Goal: Task Accomplishment & Management: Use online tool/utility

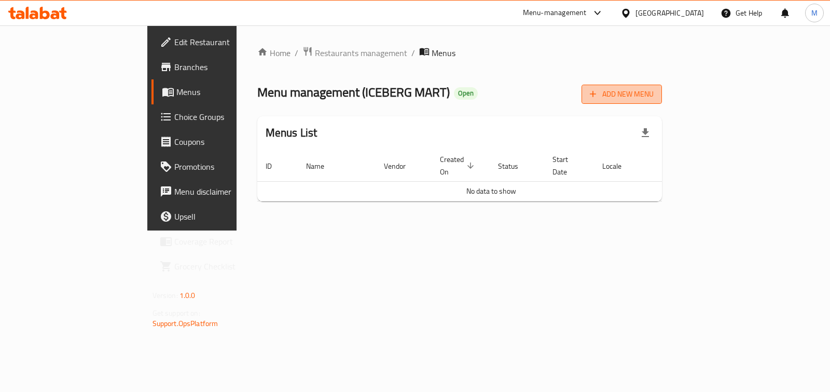
click at [654, 92] on span "Add New Menu" at bounding box center [622, 94] width 64 height 13
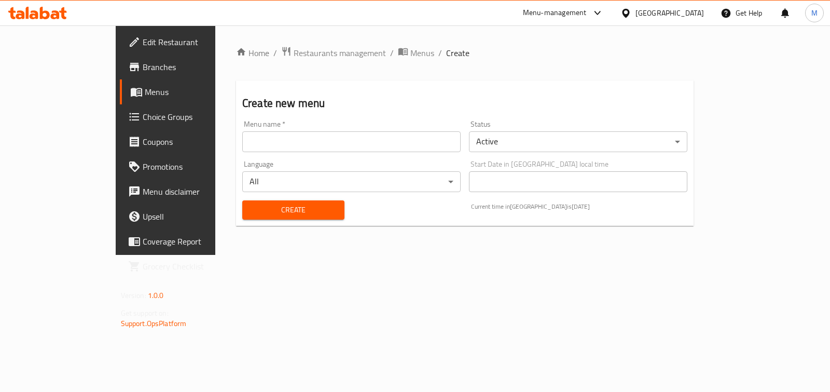
click at [275, 136] on input "text" at bounding box center [351, 141] width 219 height 21
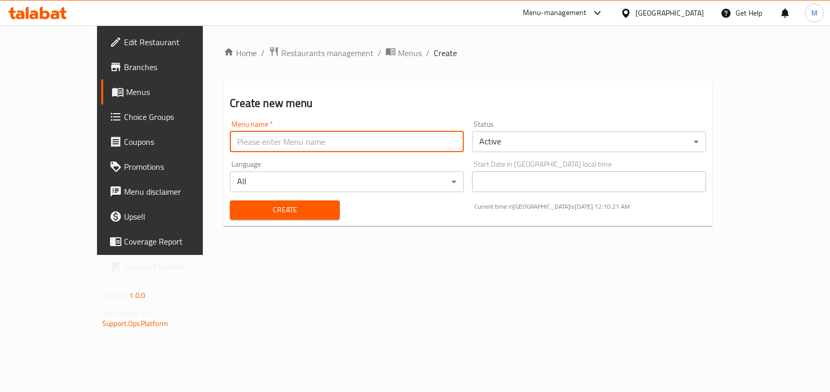
click at [299, 135] on input "text" at bounding box center [347, 141] width 234 height 21
type input "test"
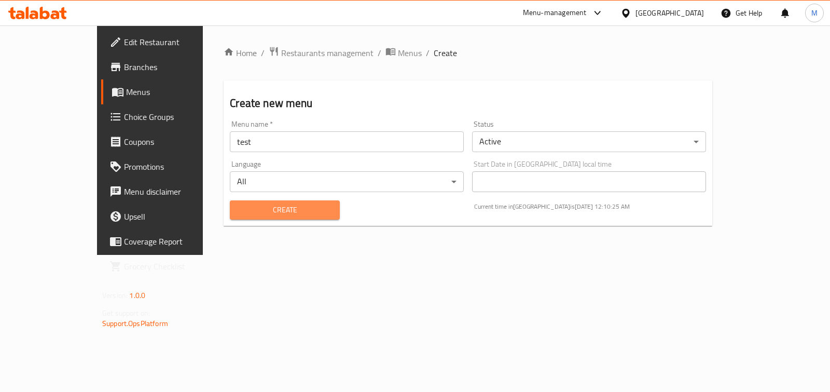
click at [295, 207] on span "Create" at bounding box center [284, 209] width 93 height 13
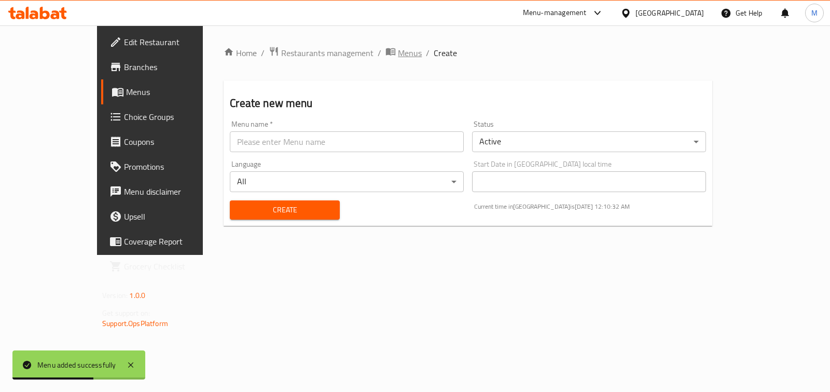
click at [398, 54] on span "Menus" at bounding box center [410, 53] width 24 height 12
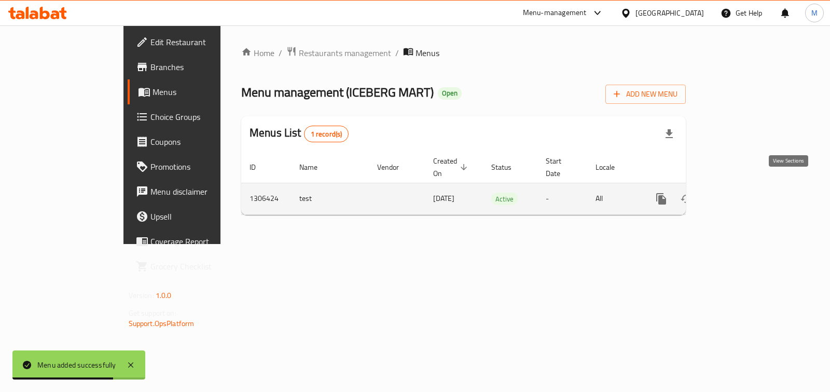
click at [743, 193] on icon "enhanced table" at bounding box center [736, 199] width 12 height 12
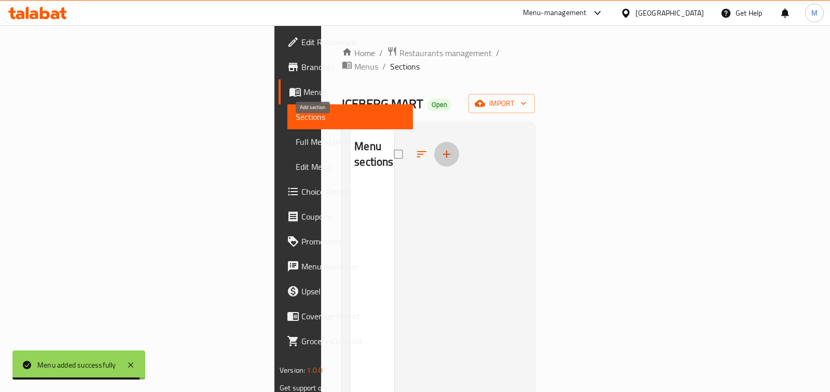
click at [441, 148] on icon "button" at bounding box center [447, 154] width 12 height 12
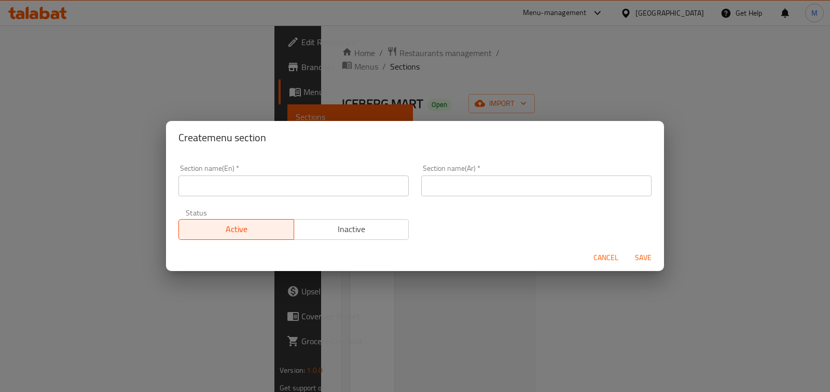
click at [325, 172] on div "Section name(En)   * Section name(En) *" at bounding box center [294, 181] width 230 height 32
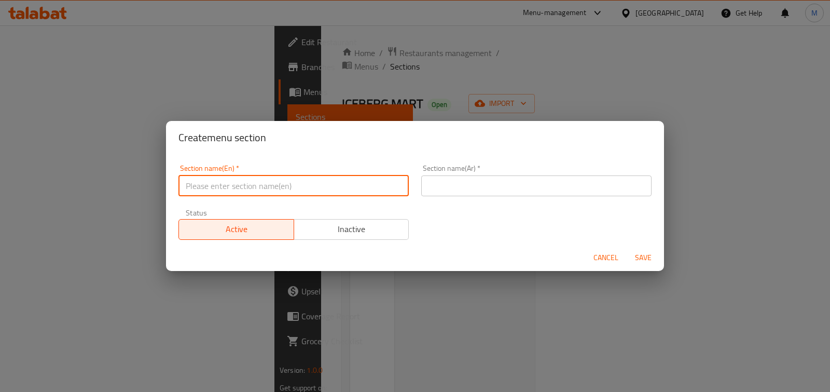
click at [325, 190] on input "text" at bounding box center [294, 185] width 230 height 21
type input "test"
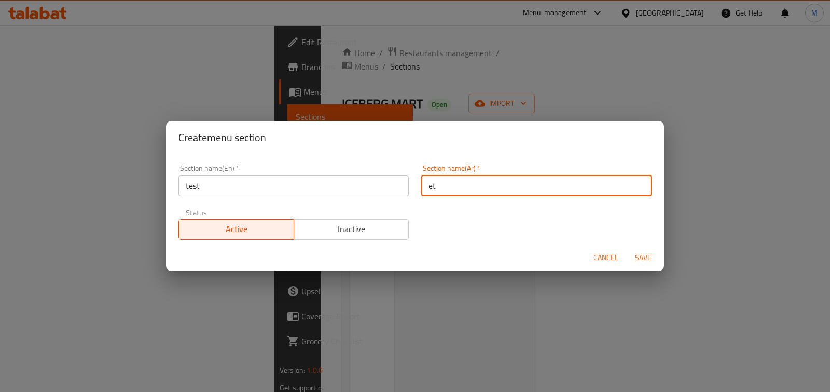
type input "e"
click at [642, 258] on span "Save" at bounding box center [643, 257] width 25 height 13
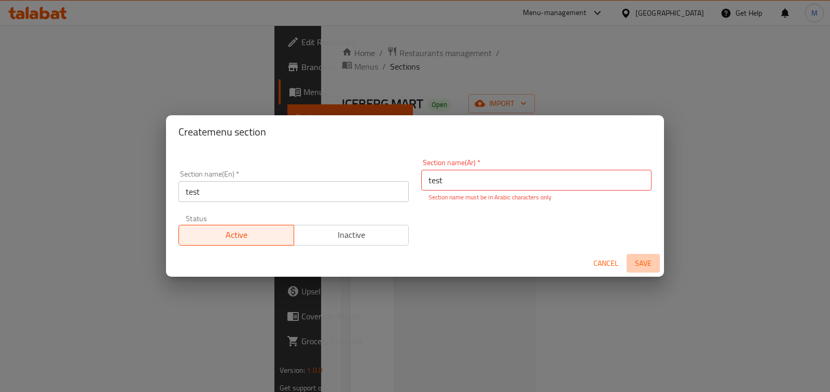
click at [642, 258] on span "Save" at bounding box center [643, 263] width 25 height 13
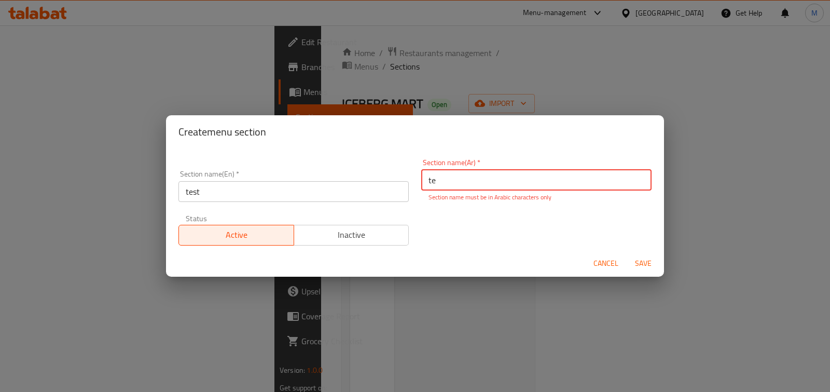
type input "t"
paste input "امتحان"
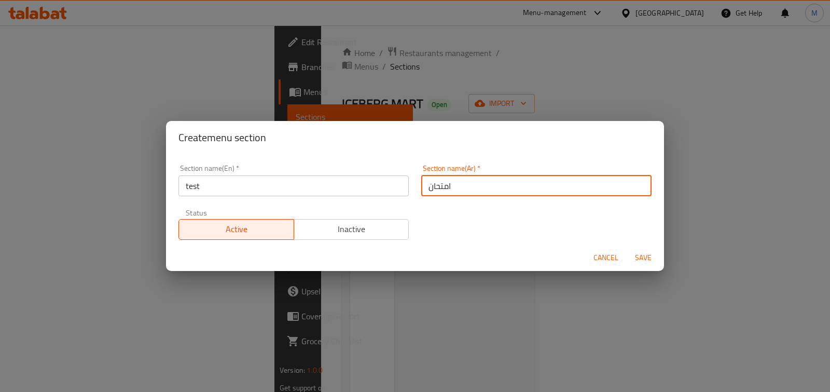
type input "امتحان"
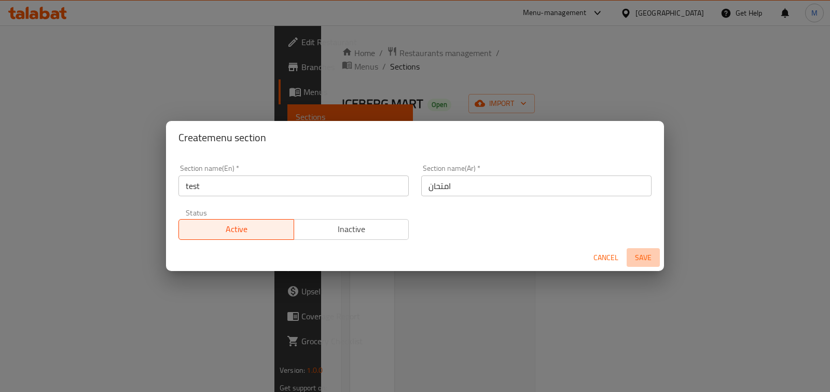
click at [644, 252] on span "Save" at bounding box center [643, 257] width 25 height 13
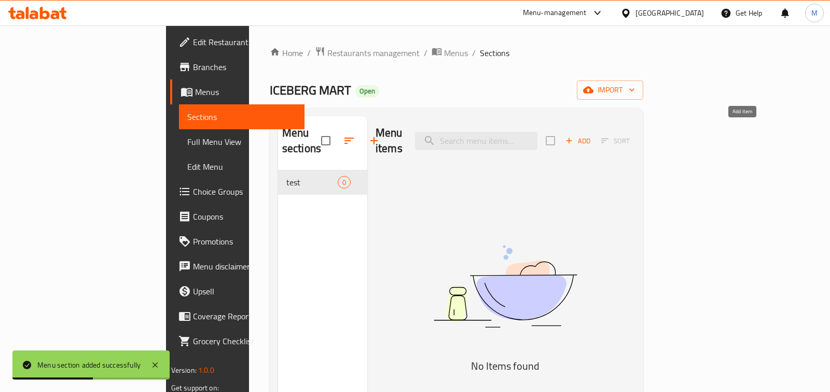
click at [592, 137] on span "Add" at bounding box center [578, 141] width 28 height 12
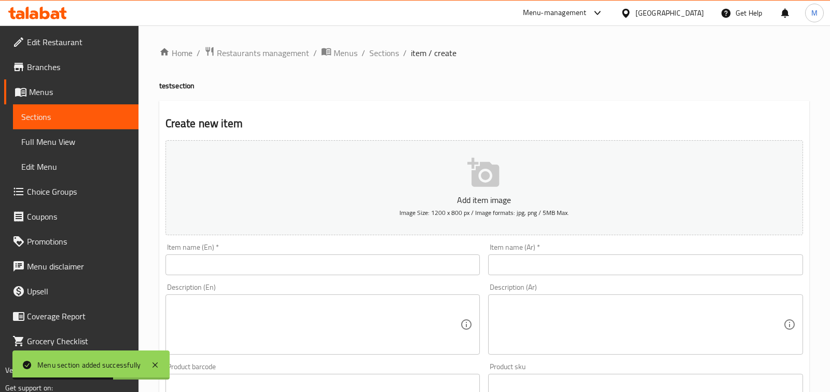
click at [256, 265] on input "text" at bounding box center [323, 264] width 315 height 21
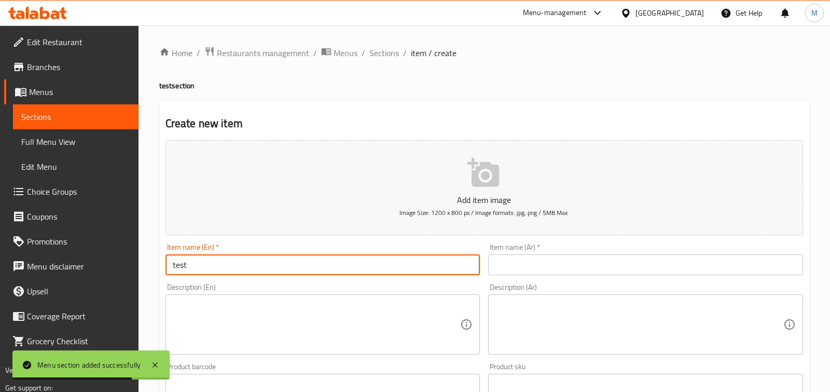
type input "test"
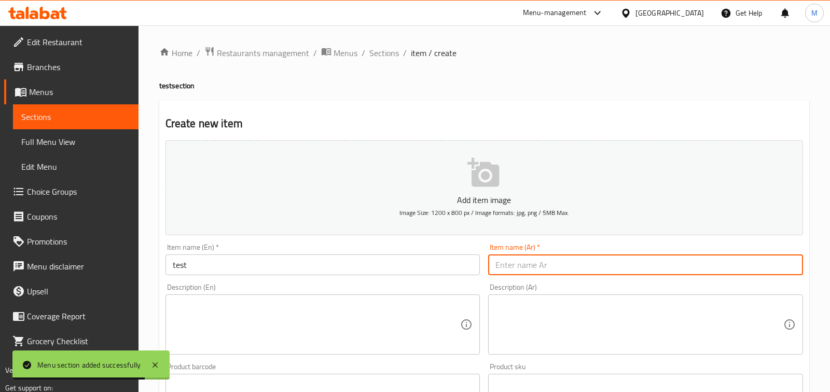
paste input "امتحان"
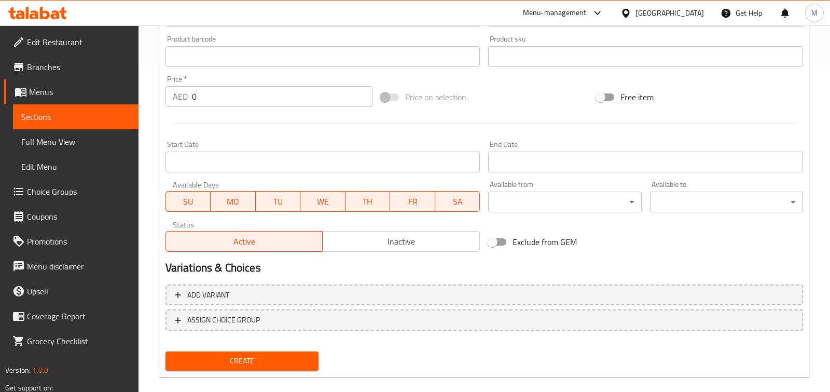
scroll to position [340, 0]
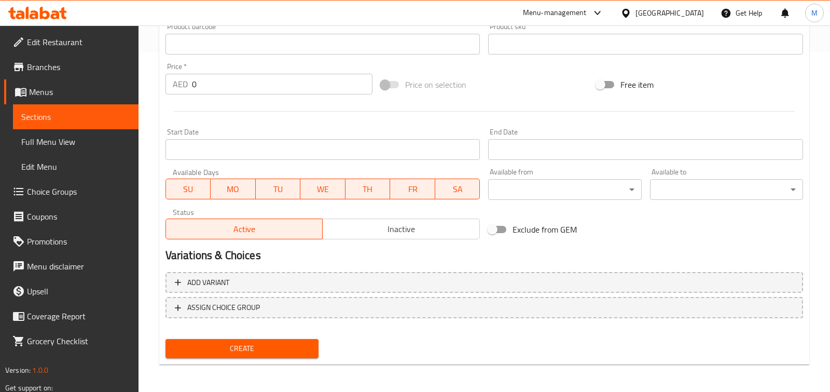
type input "امتحان"
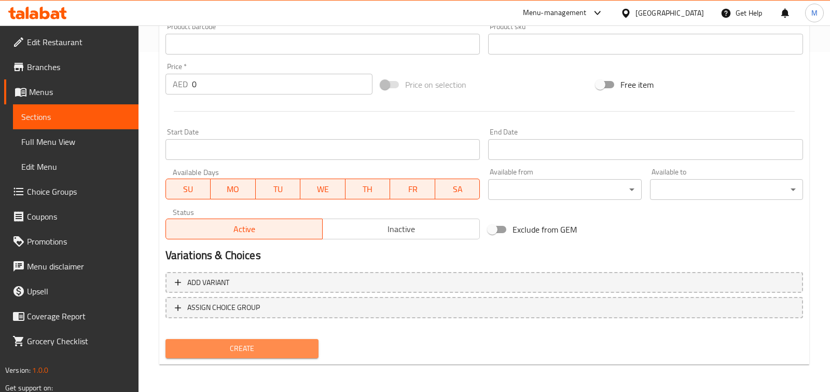
click at [278, 346] on span "Create" at bounding box center [242, 348] width 137 height 13
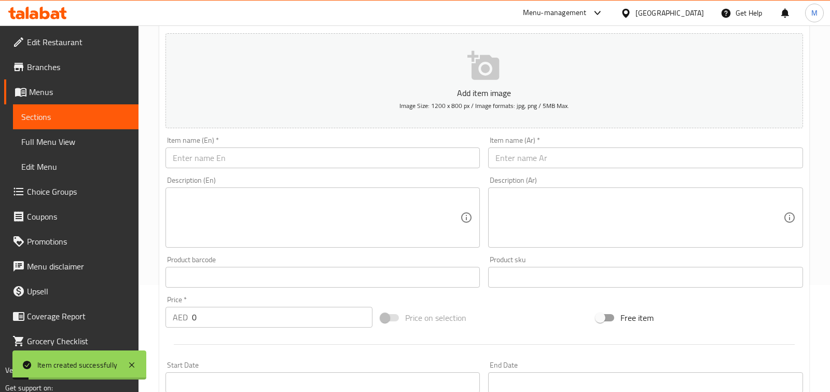
scroll to position [0, 0]
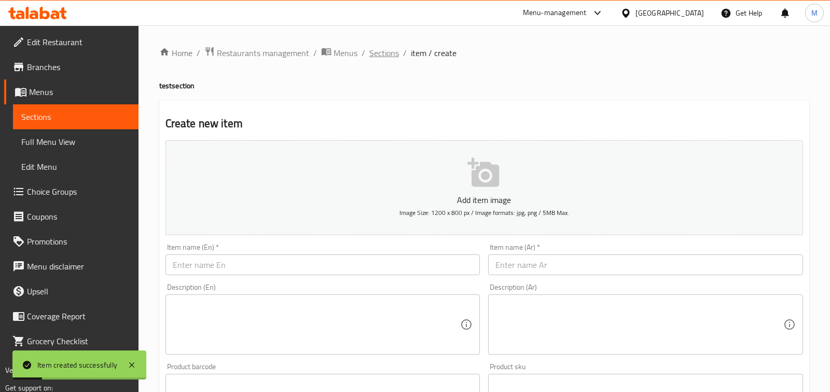
click at [381, 58] on span "Sections" at bounding box center [385, 53] width 30 height 12
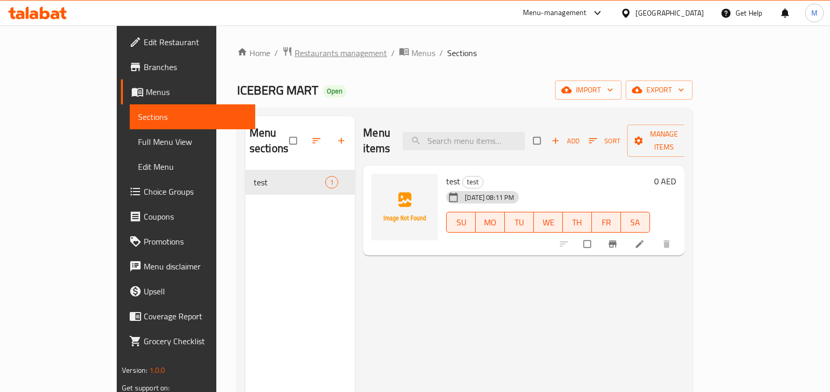
click at [295, 59] on span "Restaurants management" at bounding box center [341, 53] width 92 height 12
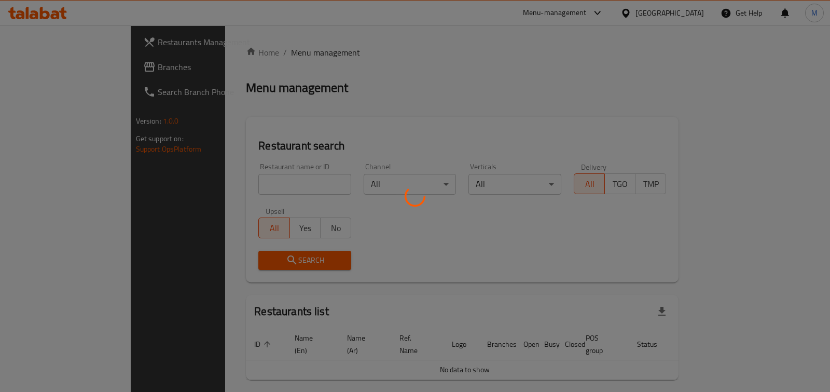
click at [234, 186] on div at bounding box center [415, 196] width 830 height 392
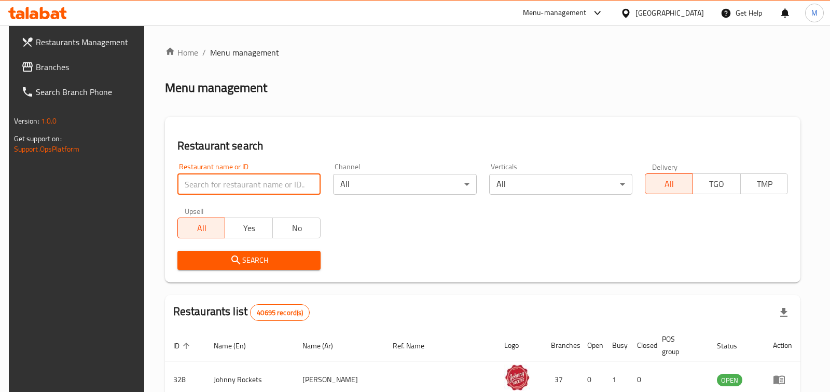
click at [234, 186] on input "search" at bounding box center [249, 184] width 143 height 21
type input "iceberg"
click button "Search" at bounding box center [249, 260] width 143 height 19
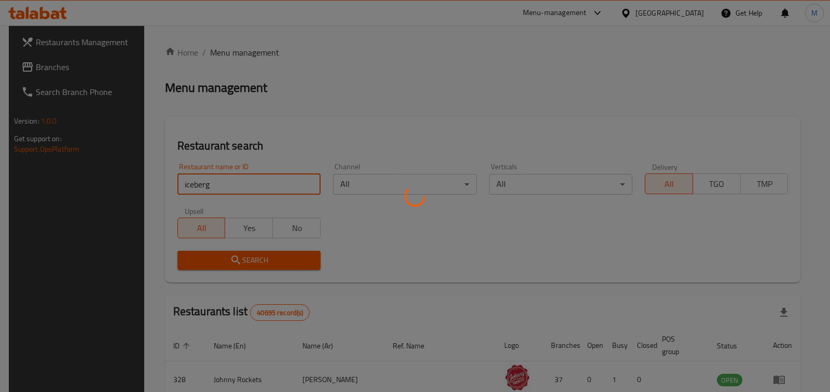
click button "Search" at bounding box center [249, 260] width 143 height 19
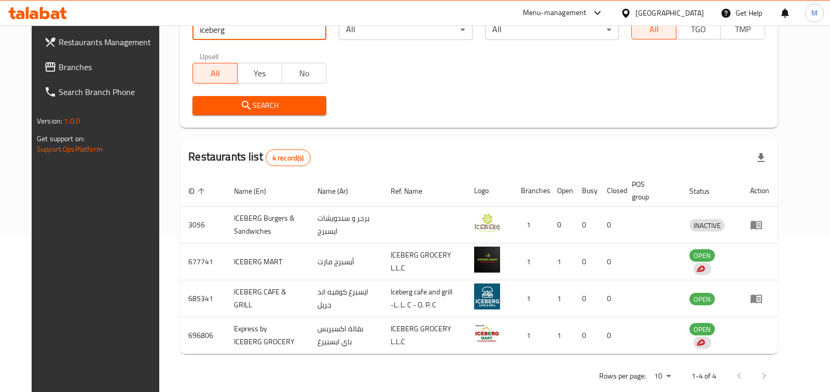
scroll to position [156, 0]
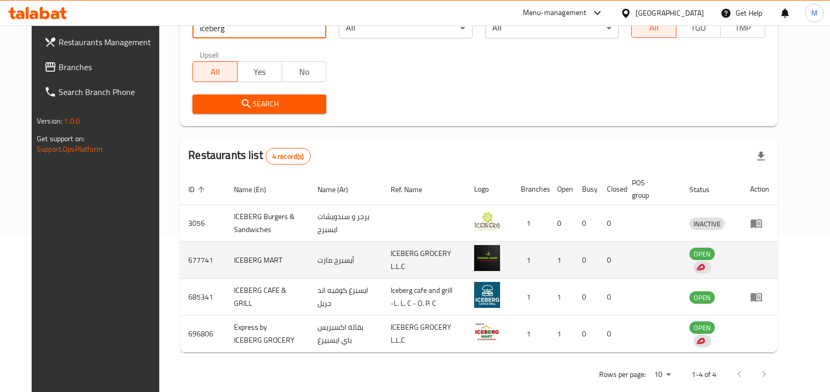
click at [180, 256] on td "677741" at bounding box center [203, 260] width 46 height 37
copy td "677741"
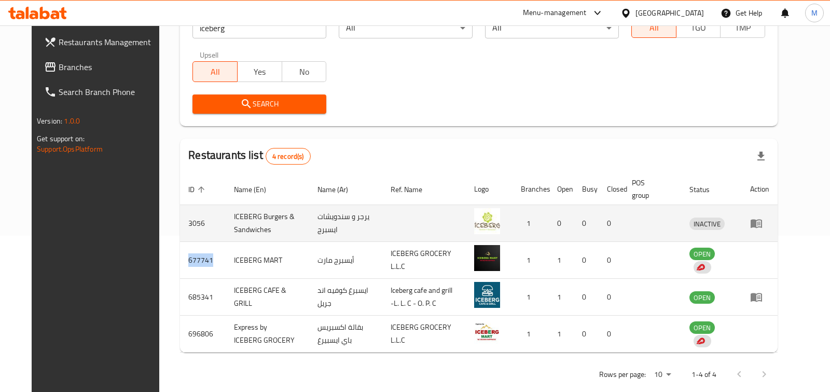
copy td "677741"
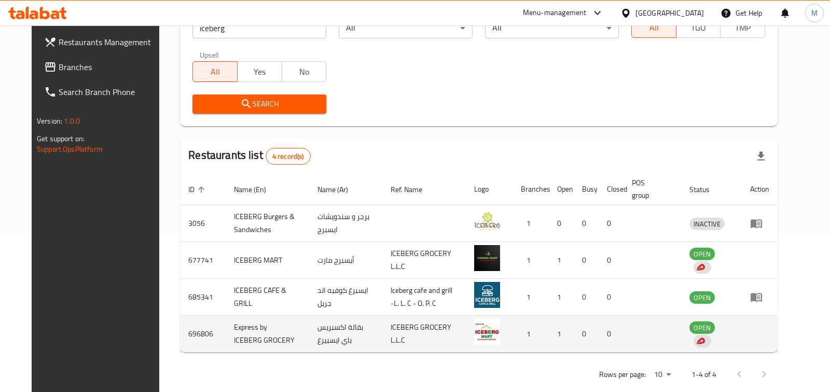
click at [182, 329] on td "696806" at bounding box center [203, 334] width 46 height 37
copy td "696806"
